Goal: Book appointment/travel/reservation

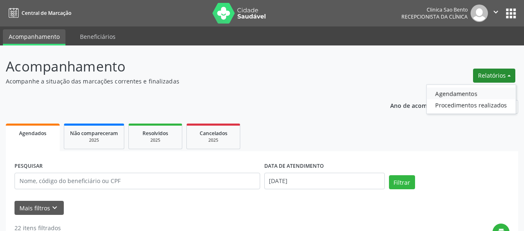
click at [467, 94] on link "Agendamentos" at bounding box center [470, 94] width 89 height 12
select select "8"
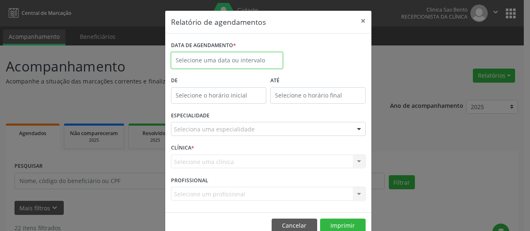
click at [209, 64] on input "text" at bounding box center [227, 60] width 112 height 17
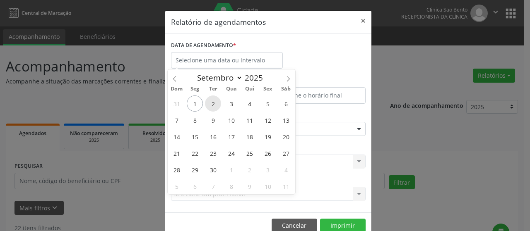
click at [208, 101] on span "2" at bounding box center [213, 104] width 16 height 16
type input "[DATE]"
click at [210, 104] on span "2" at bounding box center [213, 104] width 16 height 16
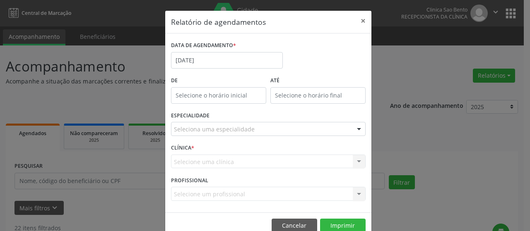
click at [211, 125] on div "Seleciona uma especialidade" at bounding box center [268, 129] width 195 height 14
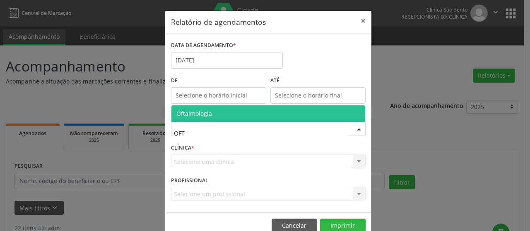
type input "OFTA"
click at [225, 110] on span "Oftalmologia" at bounding box center [268, 114] width 194 height 17
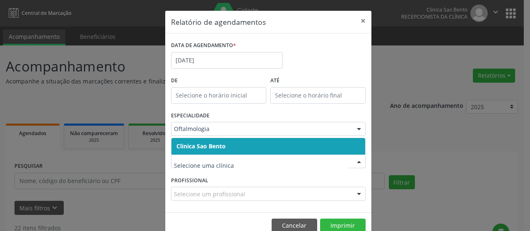
click at [230, 149] on span "Clinica Sao Bento" at bounding box center [268, 146] width 194 height 17
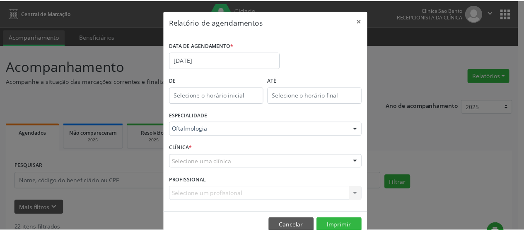
scroll to position [18, 0]
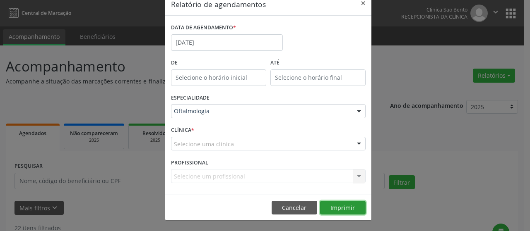
click at [333, 209] on button "Imprimir" at bounding box center [343, 208] width 46 height 14
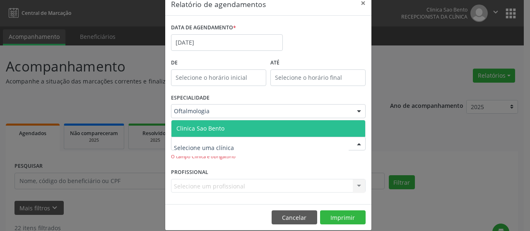
click at [228, 129] on span "Clinica Sao Bento" at bounding box center [268, 128] width 194 height 17
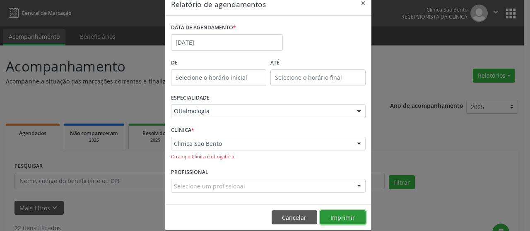
click at [336, 218] on button "Imprimir" at bounding box center [343, 218] width 46 height 14
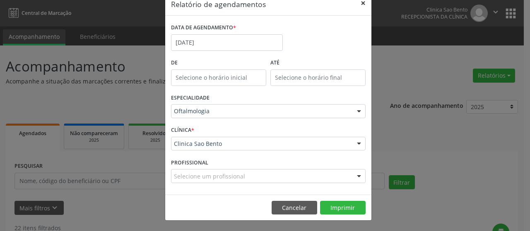
click at [363, 1] on button "×" at bounding box center [363, 3] width 17 height 20
